Goal: Transaction & Acquisition: Purchase product/service

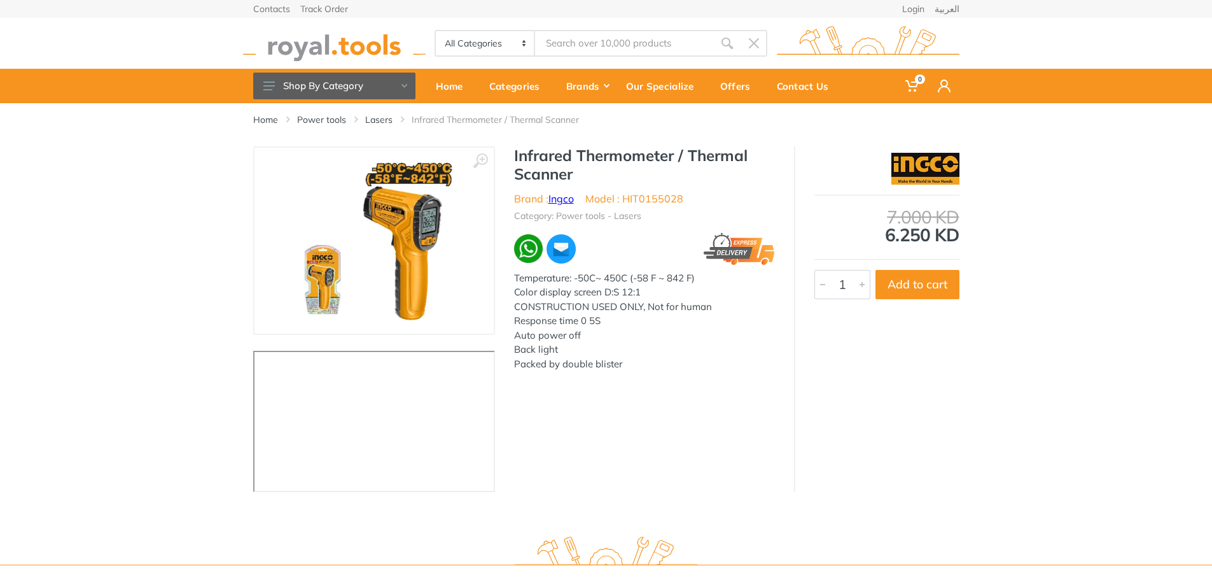
click at [567, 202] on link "Ingco" at bounding box center [561, 198] width 25 height 13
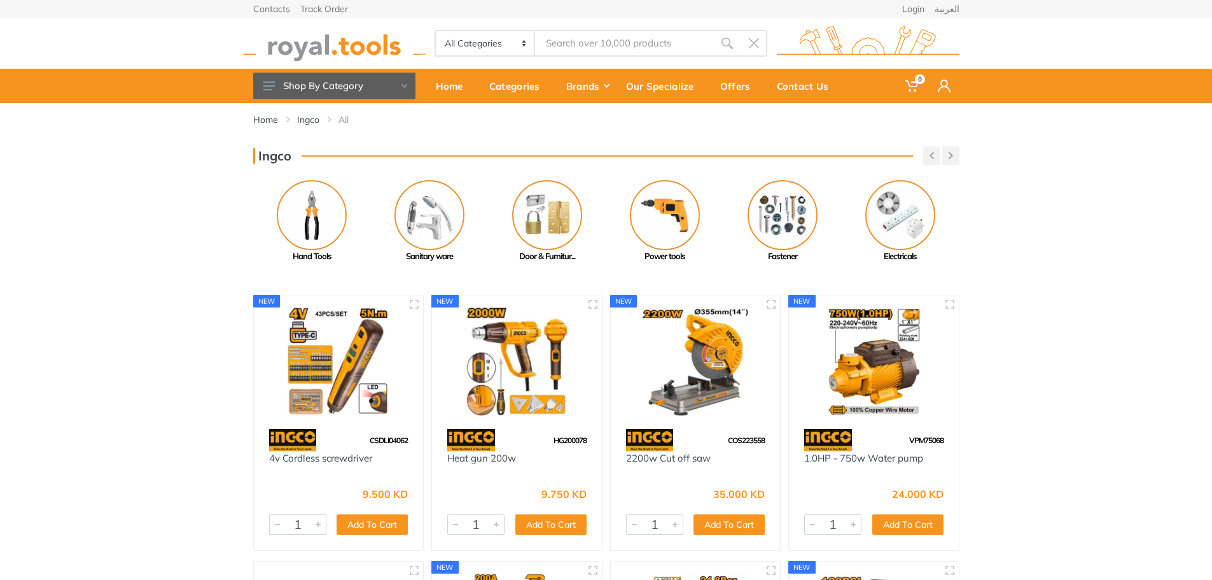
click at [611, 37] on input "Site search" at bounding box center [624, 43] width 178 height 27
type input "infr"
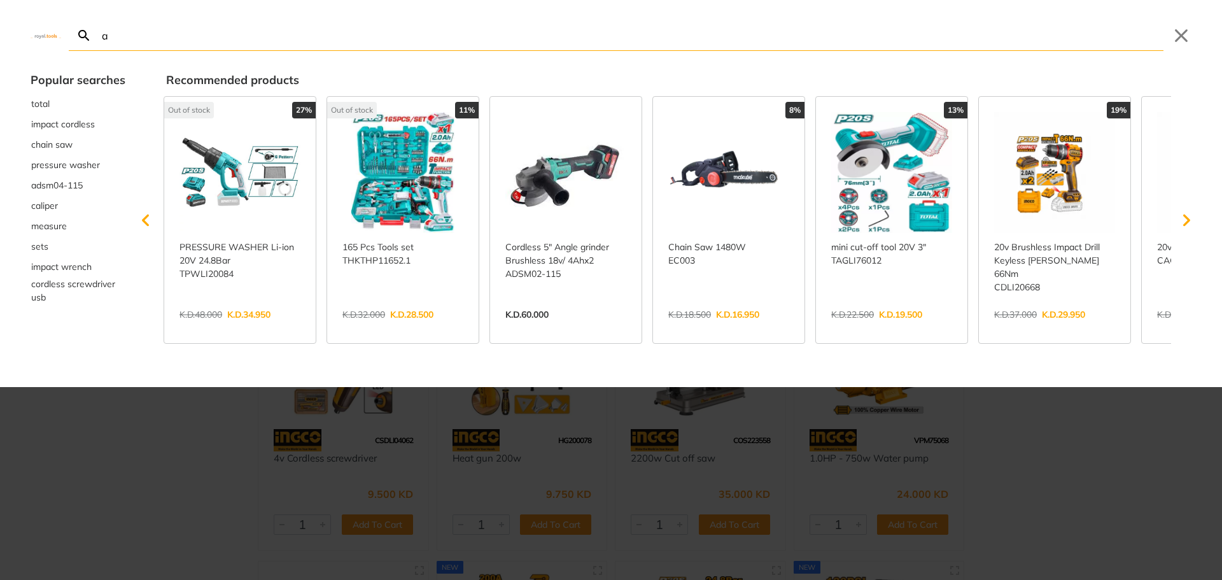
type input "a"
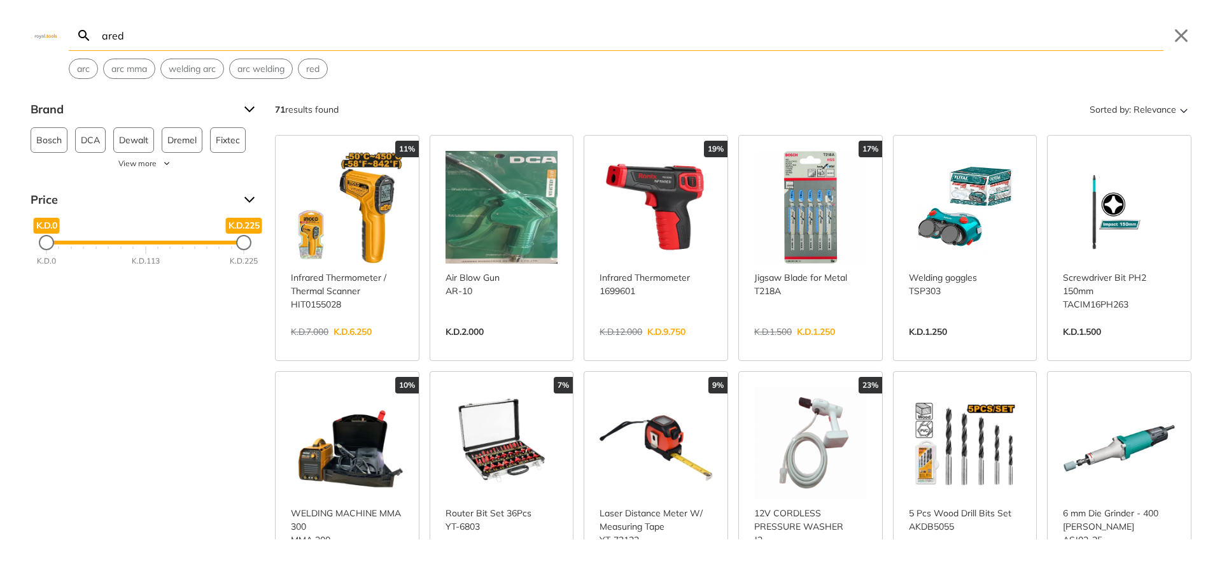
type input "ared"
click at [660, 345] on link "View more →" at bounding box center [656, 345] width 113 height 0
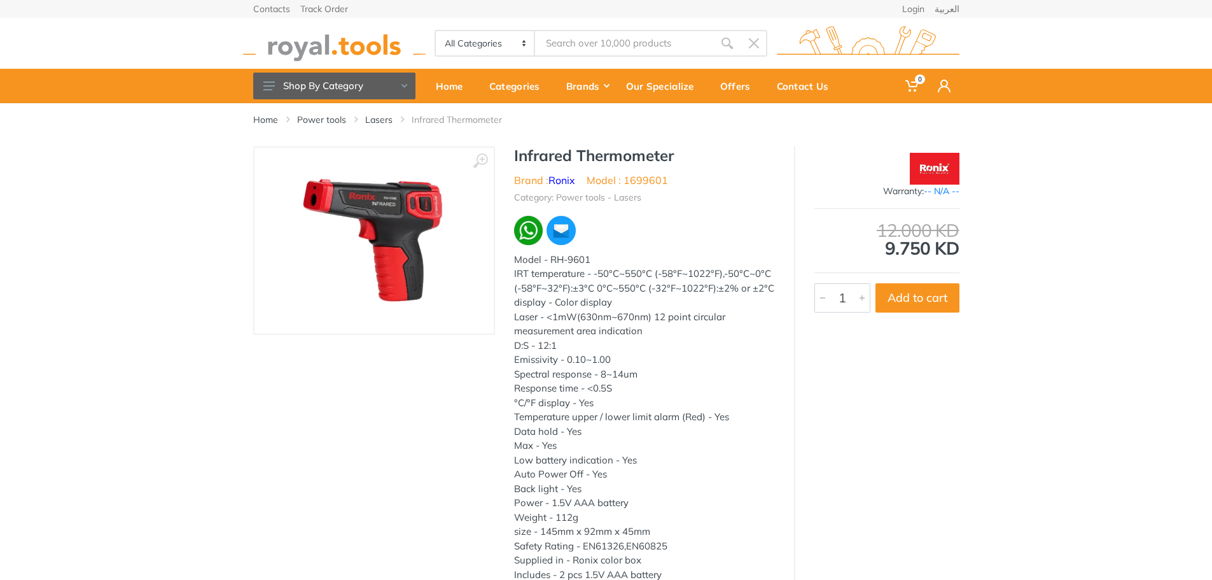
type input "ared"
click at [561, 180] on link "Ronix" at bounding box center [562, 180] width 27 height 13
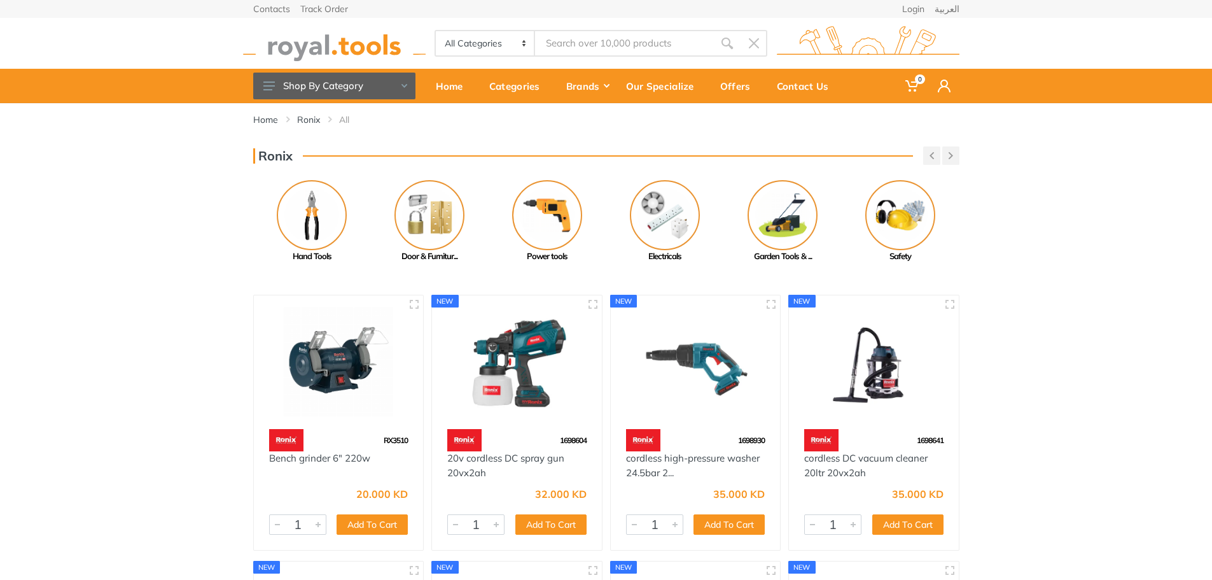
click at [322, 53] on img at bounding box center [334, 43] width 183 height 35
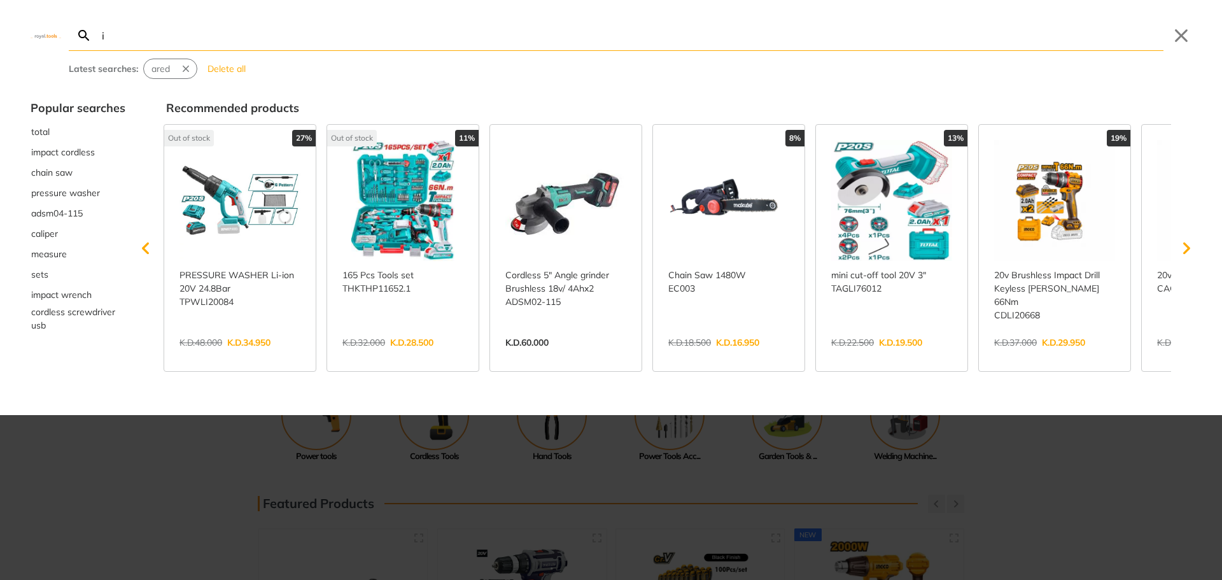
type input "in"
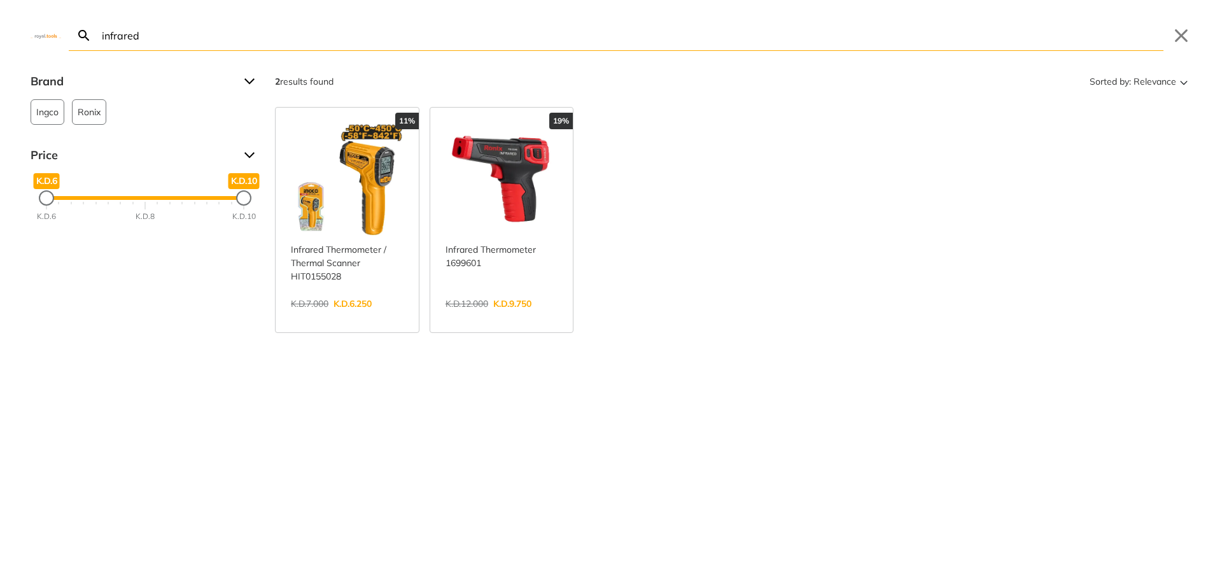
type input "infrared"
click at [500, 317] on link "View more →" at bounding box center [502, 317] width 113 height 0
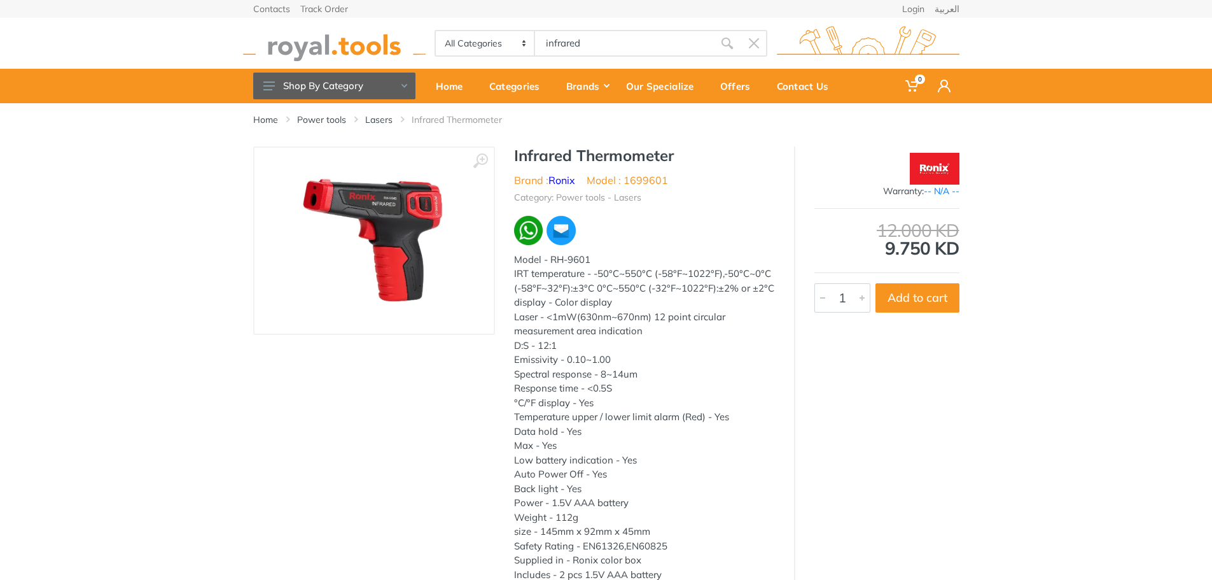
click at [401, 215] on img at bounding box center [374, 240] width 160 height 160
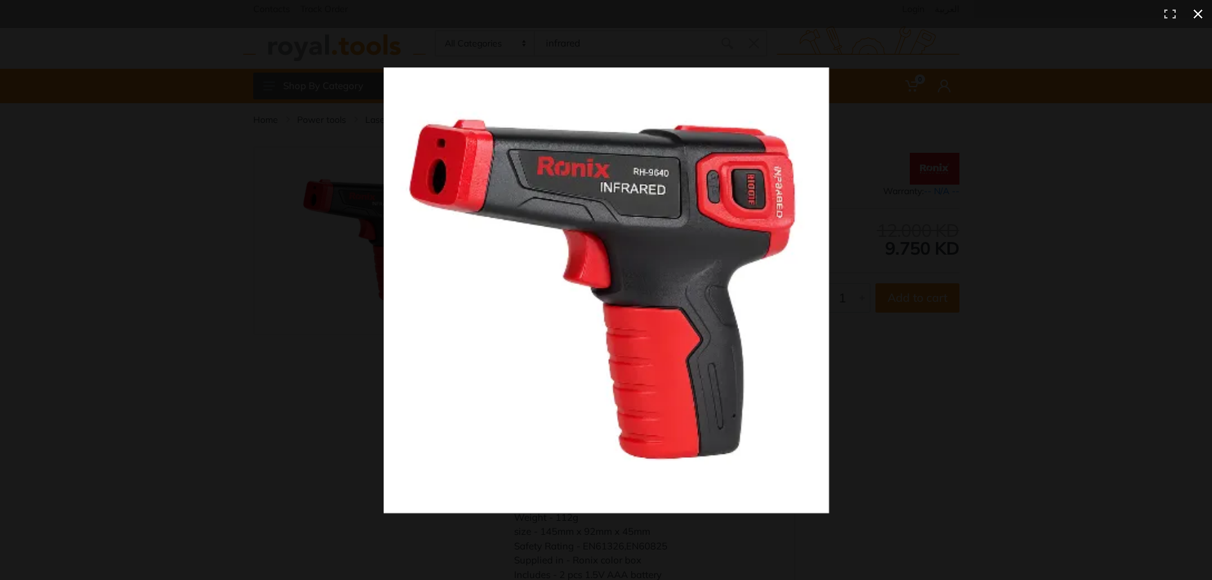
click at [944, 190] on div at bounding box center [899, 313] width 1031 height 493
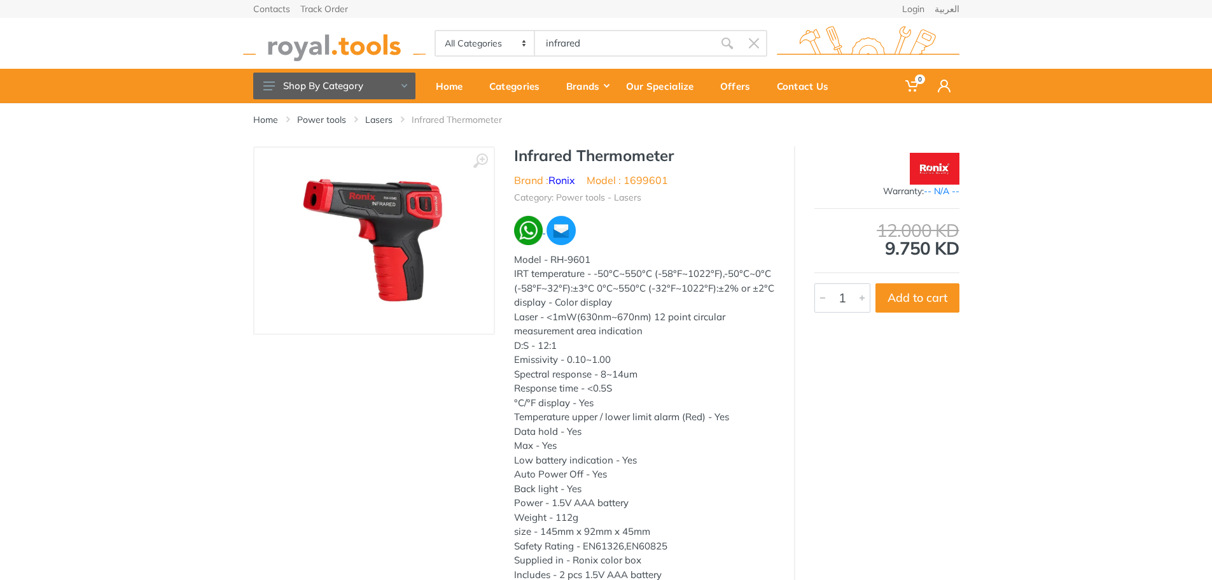
click at [537, 232] on img at bounding box center [528, 230] width 29 height 29
click at [907, 301] on button "Add to cart" at bounding box center [918, 297] width 84 height 29
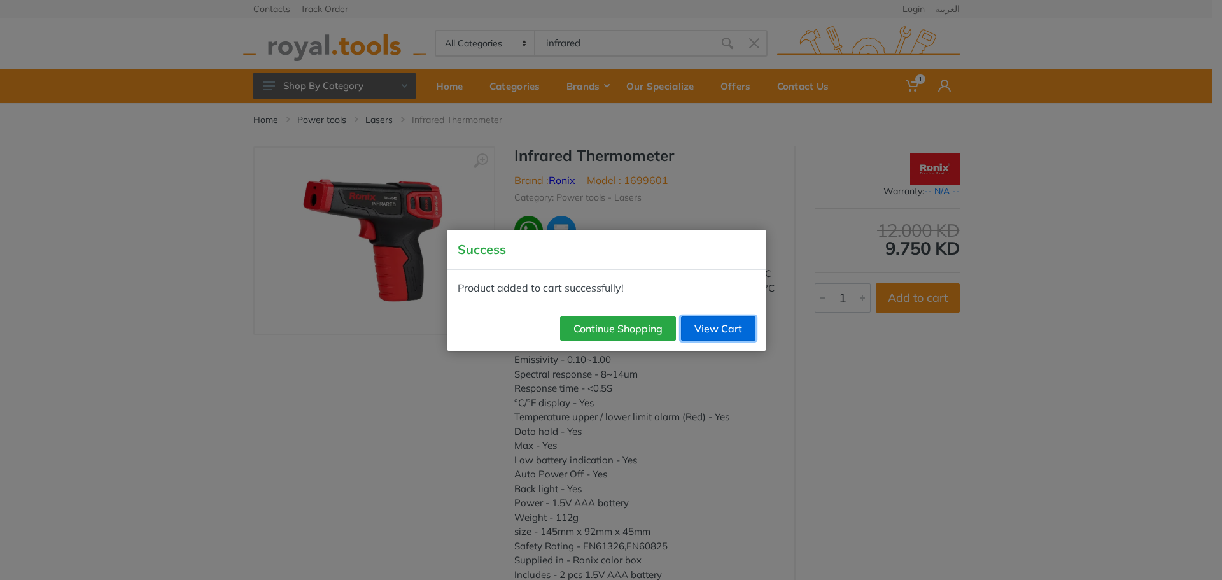
click at [709, 332] on link "View Cart" at bounding box center [718, 328] width 74 height 24
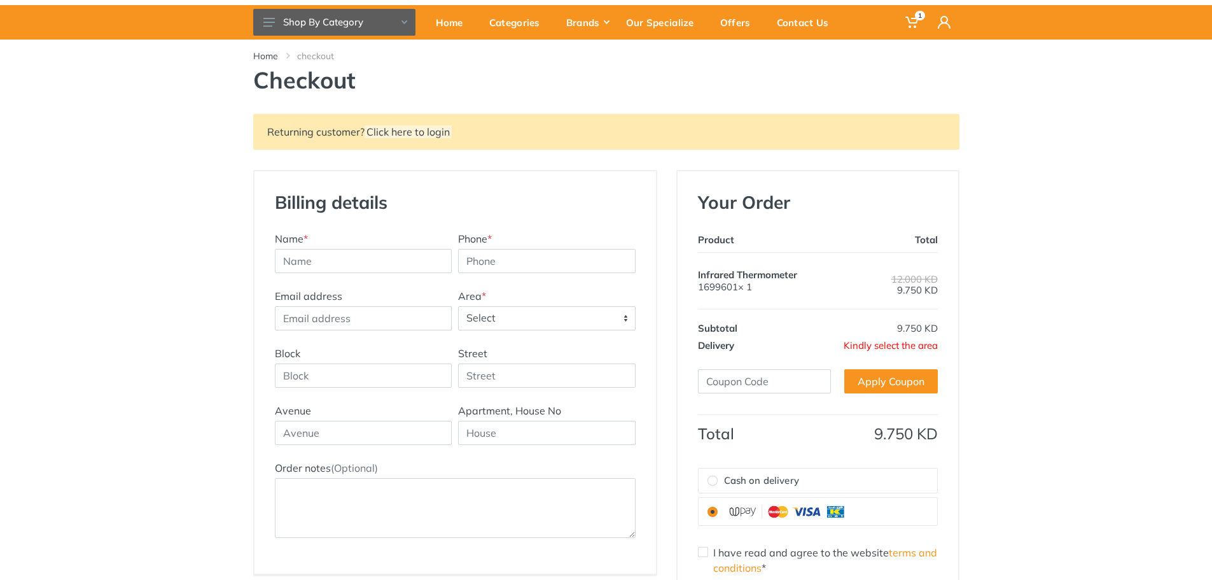
click at [867, 348] on span "Kindly select the area" at bounding box center [891, 345] width 94 height 12
click at [362, 253] on input "text" at bounding box center [364, 261] width 178 height 24
click at [512, 263] on input "Phone *" at bounding box center [547, 261] width 178 height 24
click at [366, 257] on input "Muhannad" at bounding box center [364, 261] width 178 height 24
type input "[PERSON_NAME]"
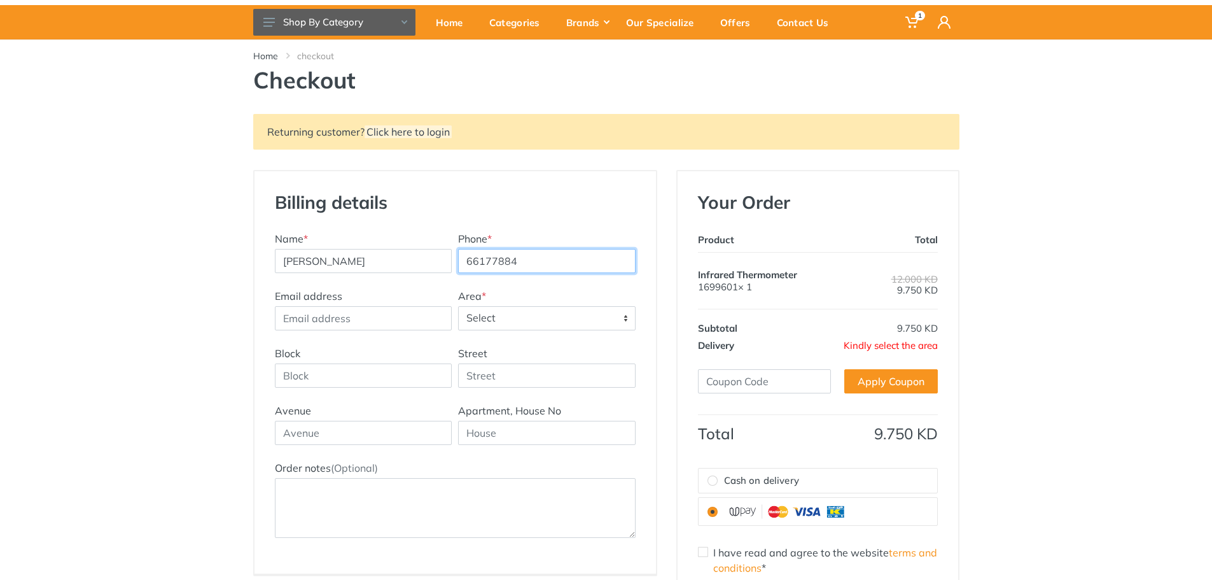
type input "66177884"
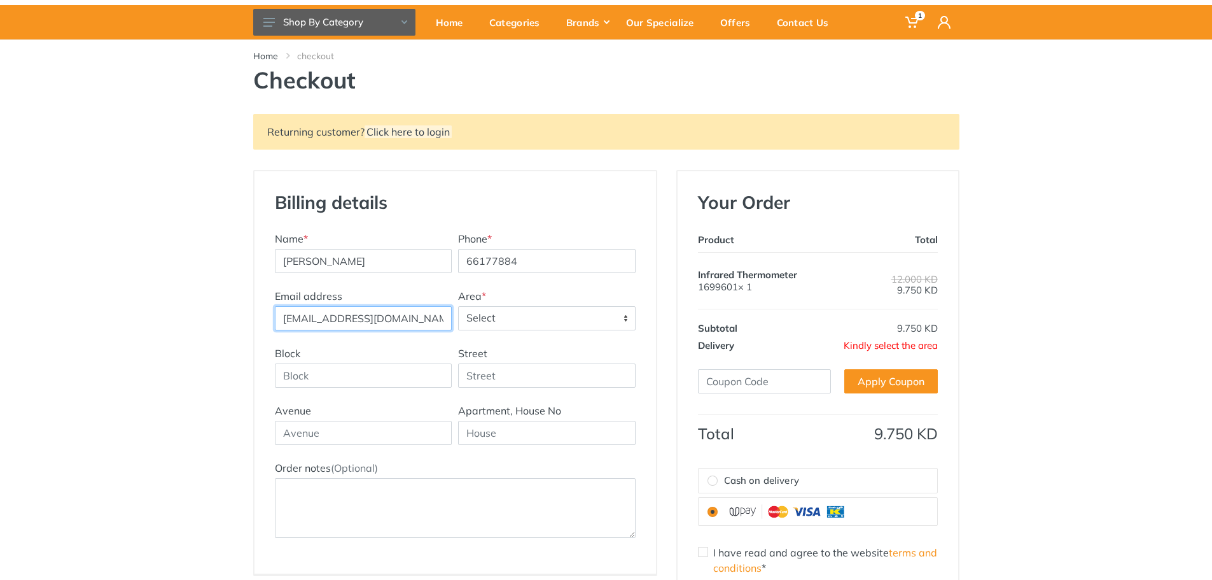
type input "[EMAIL_ADDRESS][DOMAIN_NAME]"
click at [513, 319] on span "Select" at bounding box center [547, 318] width 176 height 23
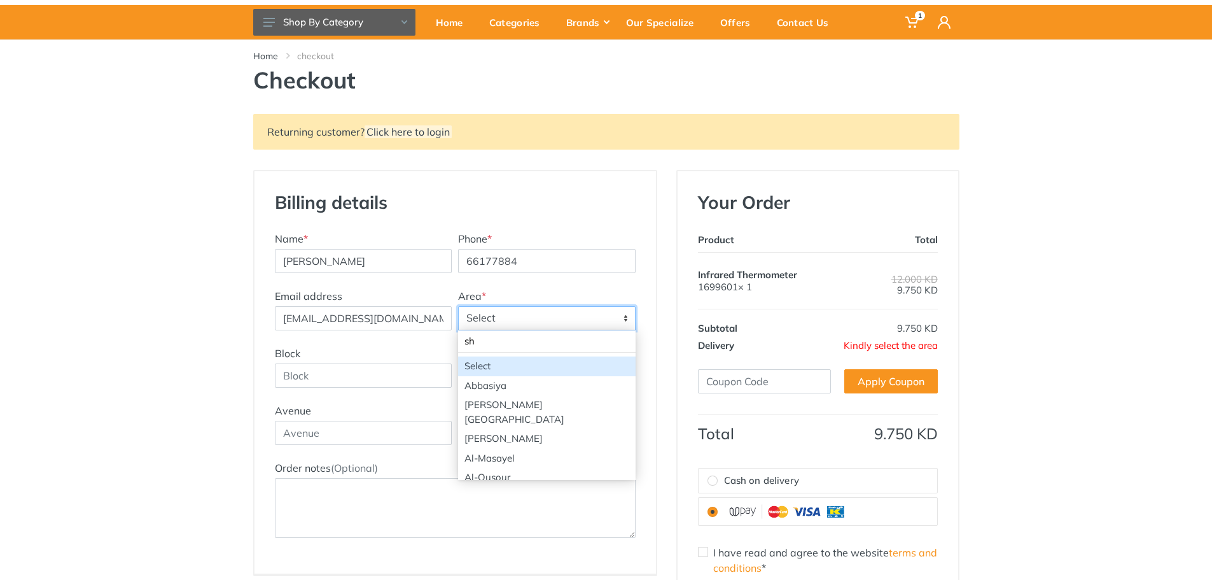
type input "sha"
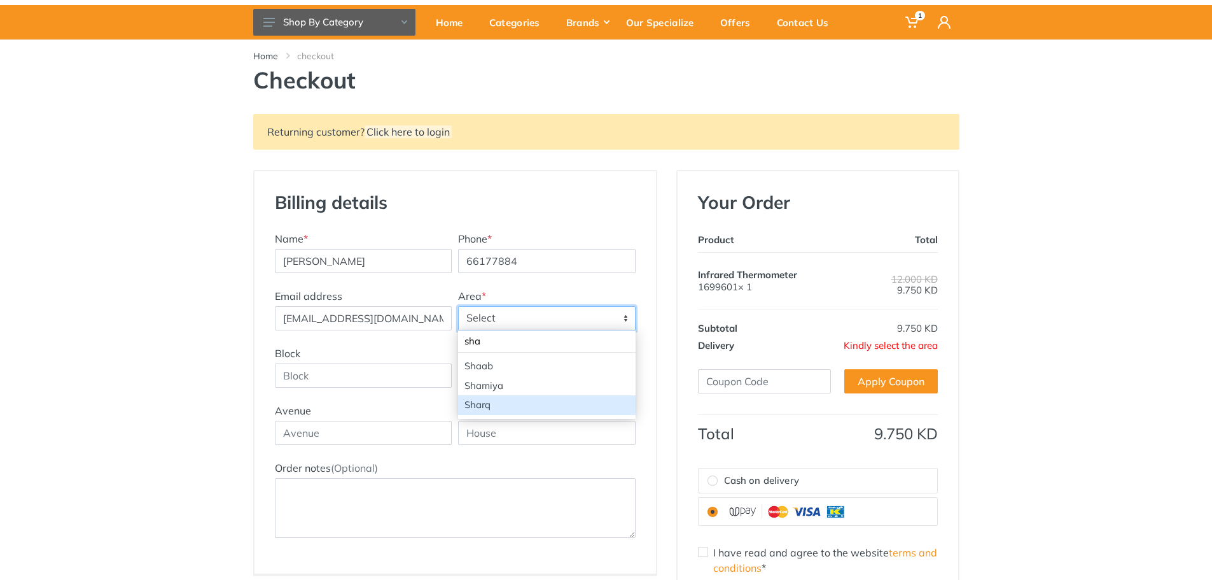
select select "42"
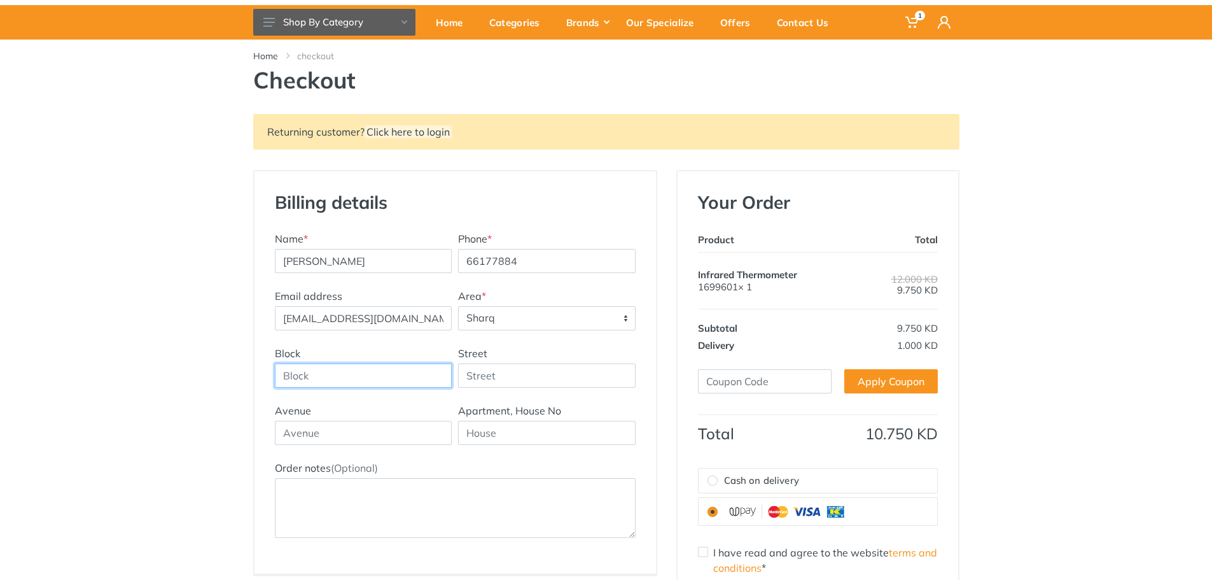
click at [342, 381] on input "Block" at bounding box center [364, 375] width 178 height 24
type input "2"
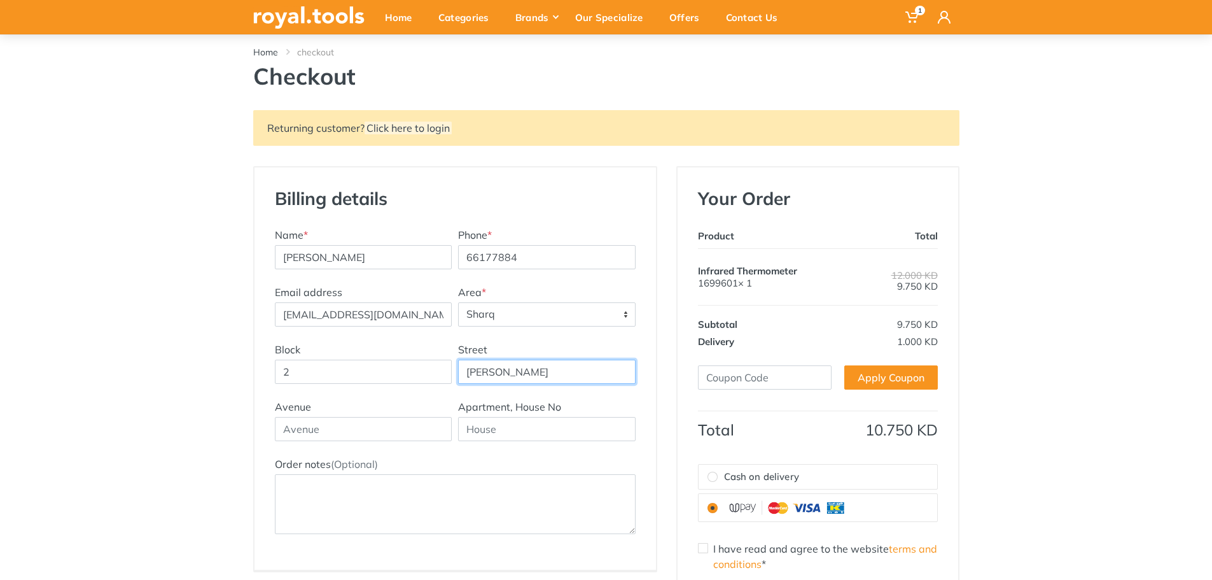
scroll to position [64, 0]
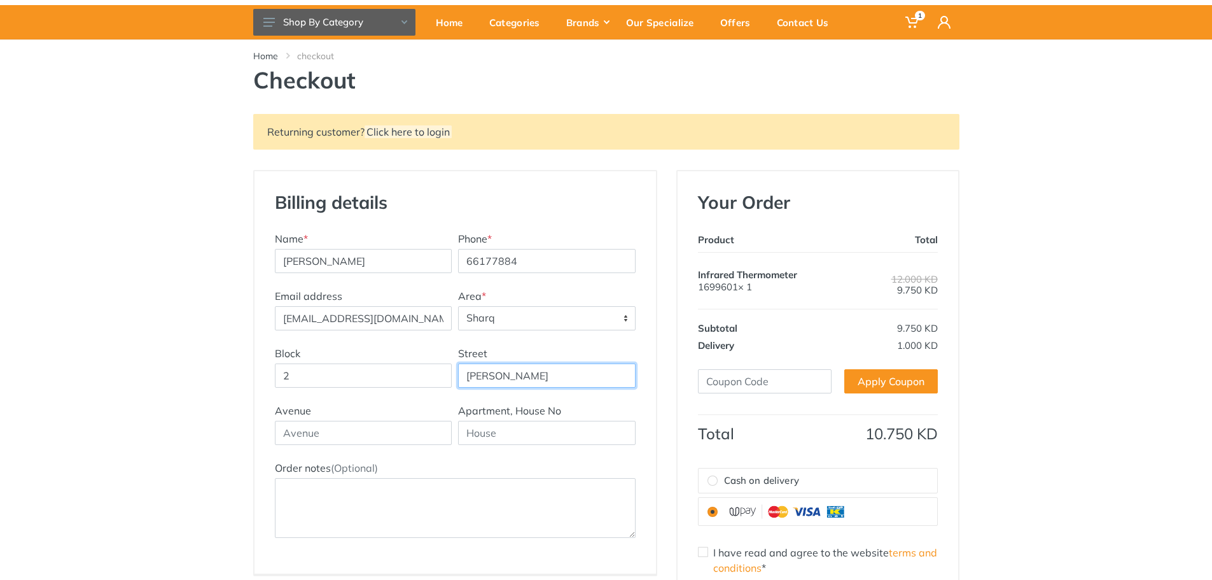
type input "[PERSON_NAME]"
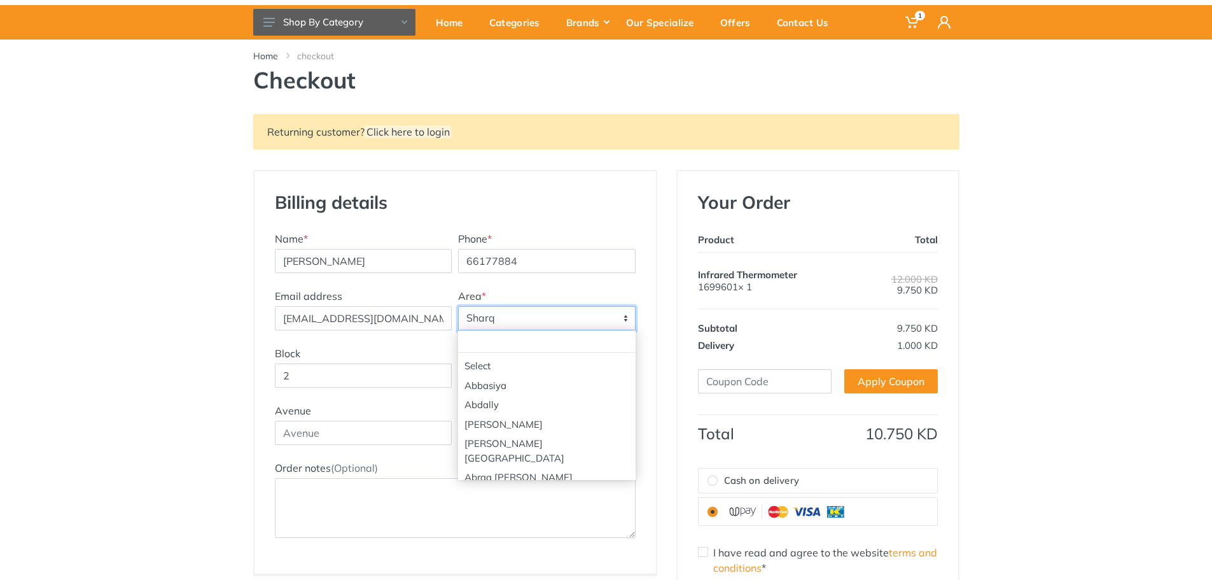
click at [515, 312] on span "Sharq" at bounding box center [547, 318] width 176 height 23
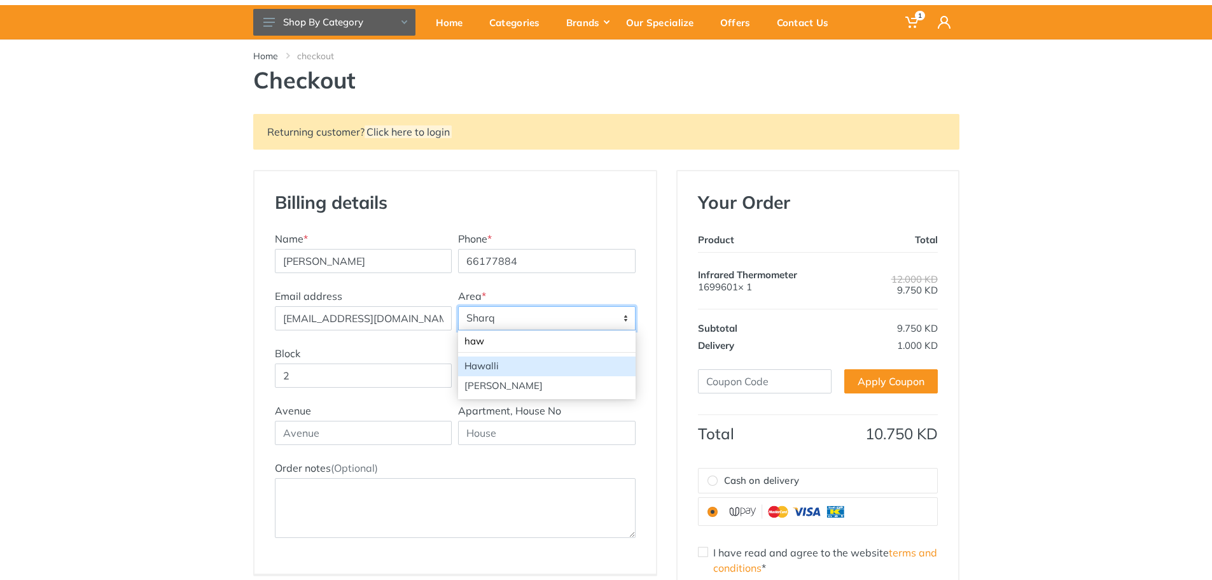
scroll to position [0, 0]
type input "hawall"
select select "1"
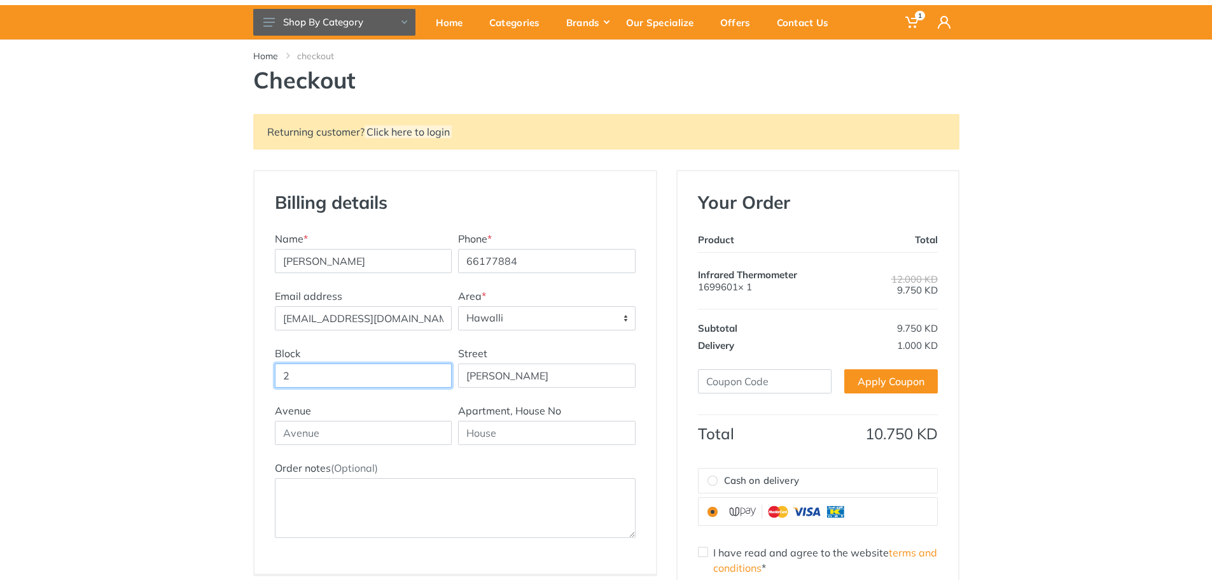
drag, startPoint x: 299, startPoint y: 376, endPoint x: 137, endPoint y: 367, distance: 162.5
click at [137, 367] on div "Returning customer? Click here to login Billing details New Address Name * [PER…" at bounding box center [606, 393] width 1212 height 559
type input "1"
type input "[PERSON_NAME] St."
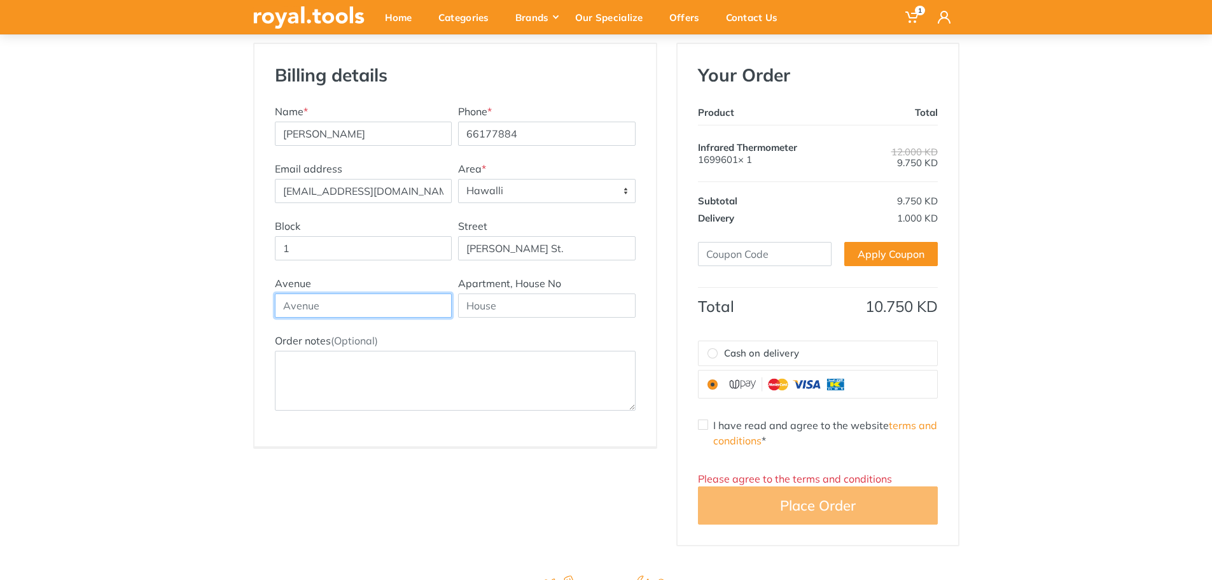
scroll to position [127, 0]
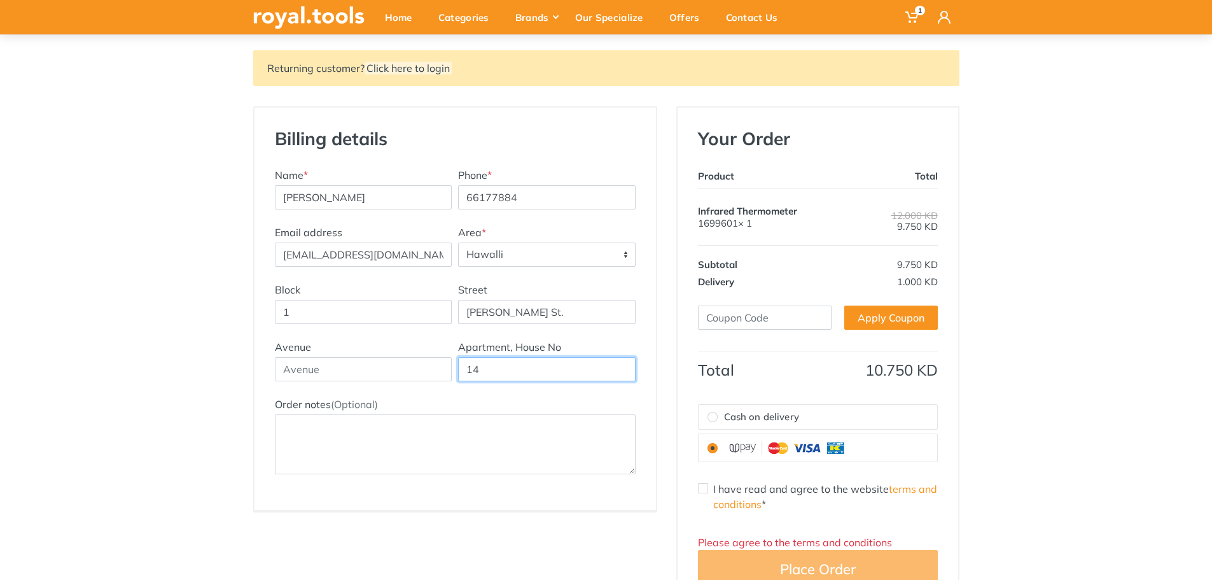
type input "1"
type input "7th floor 14"
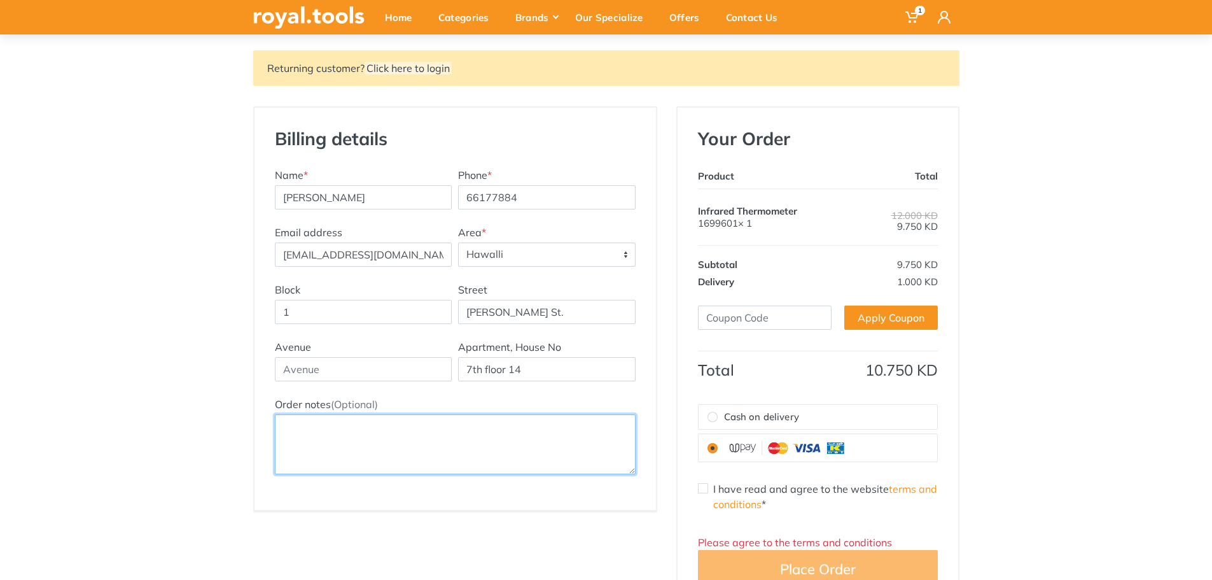
click at [326, 461] on textarea "Order notes (Optional)" at bounding box center [455, 444] width 361 height 60
type textarea "Oposite"
